Goal: Task Accomplishment & Management: Manage account settings

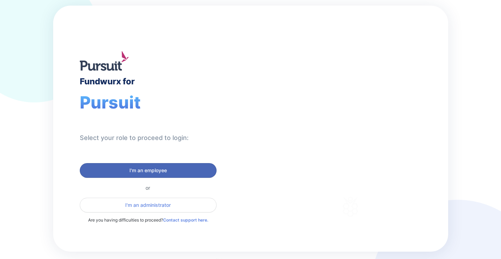
click at [166, 169] on span "I'm an employee" at bounding box center [147, 170] width 37 height 7
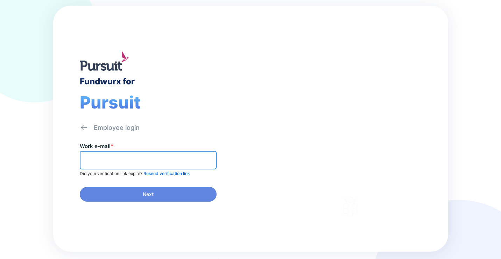
click at [130, 159] on input "text" at bounding box center [148, 160] width 130 height 11
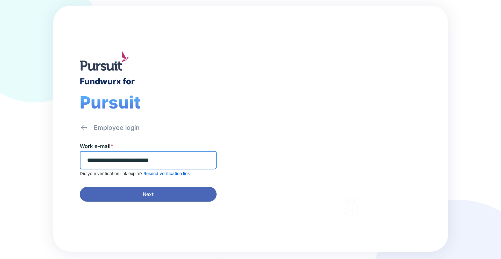
type input "**********"
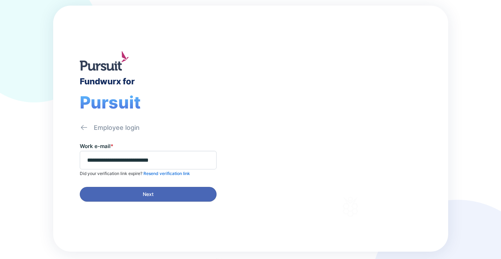
click at [151, 195] on span "Next" at bounding box center [148, 194] width 11 height 7
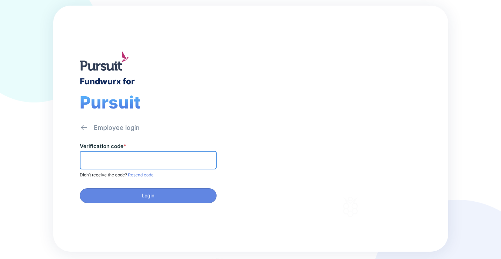
click at [142, 159] on input "text" at bounding box center [148, 160] width 130 height 11
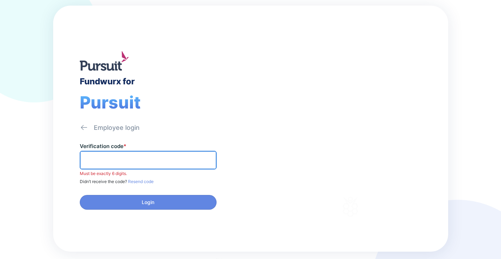
click at [105, 162] on input "text" at bounding box center [148, 160] width 130 height 11
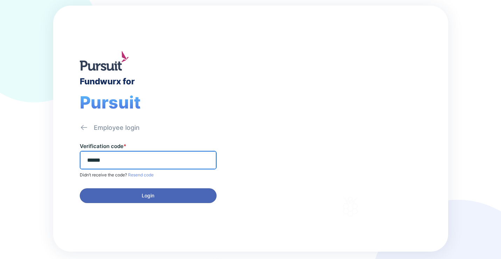
type input "******"
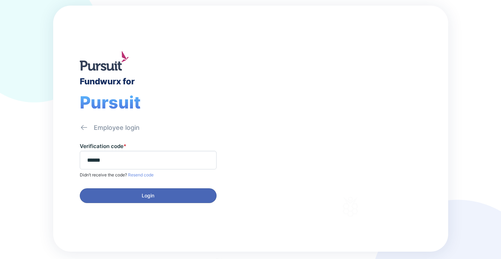
click at [137, 193] on span "Login" at bounding box center [148, 195] width 128 height 7
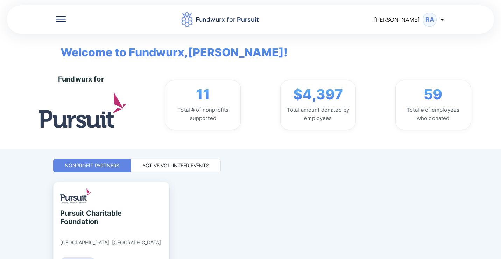
click at [62, 17] on icon at bounding box center [61, 18] width 10 height 5
click at [343, 177] on div "Fundwurx for Pursuit [PERSON_NAME] Welcome to Fundwurx, [PERSON_NAME] ! Fundwur…" at bounding box center [250, 129] width 394 height 259
click at [188, 164] on div "Active Volunteer Events" at bounding box center [175, 165] width 67 height 7
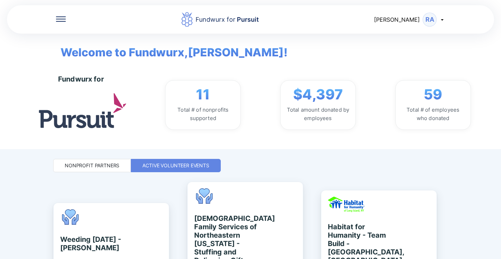
click at [443, 20] on icon at bounding box center [442, 20] width 6 height 6
click at [484, 84] on div "11 Total # of nonprofits supported $4,397 Total amount donated by employees 59 …" at bounding box center [318, 105] width 338 height 50
